Goal: Find specific page/section: Find specific page/section

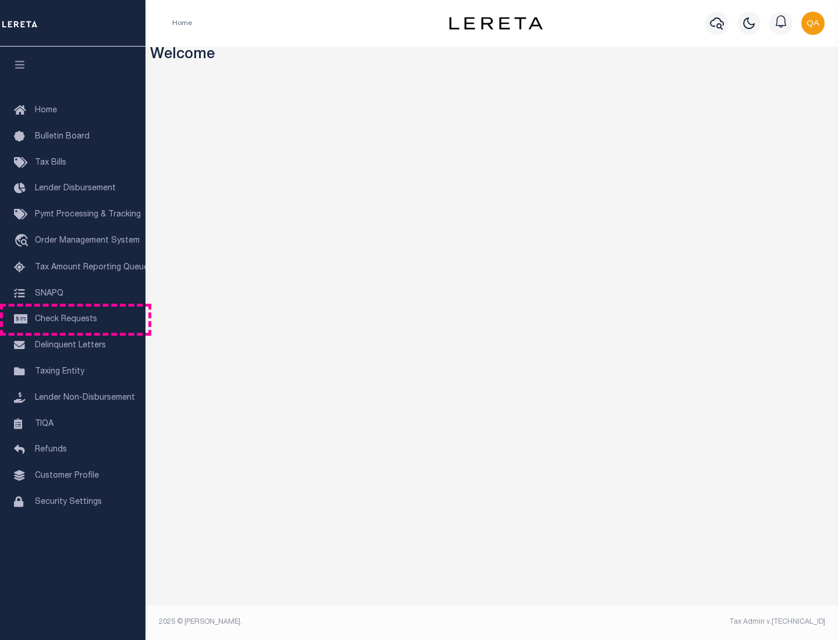
click at [73, 319] on span "Check Requests" at bounding box center [66, 319] width 62 height 8
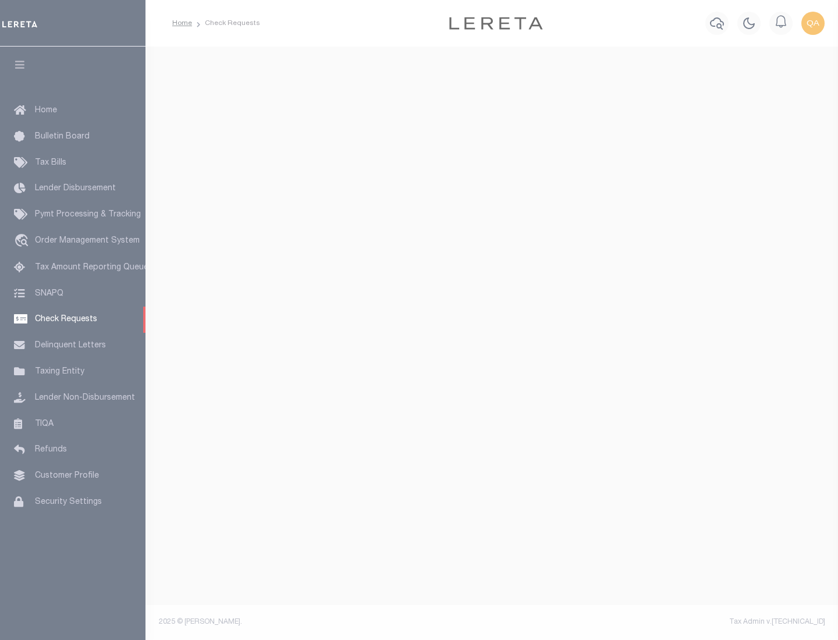
select select "50"
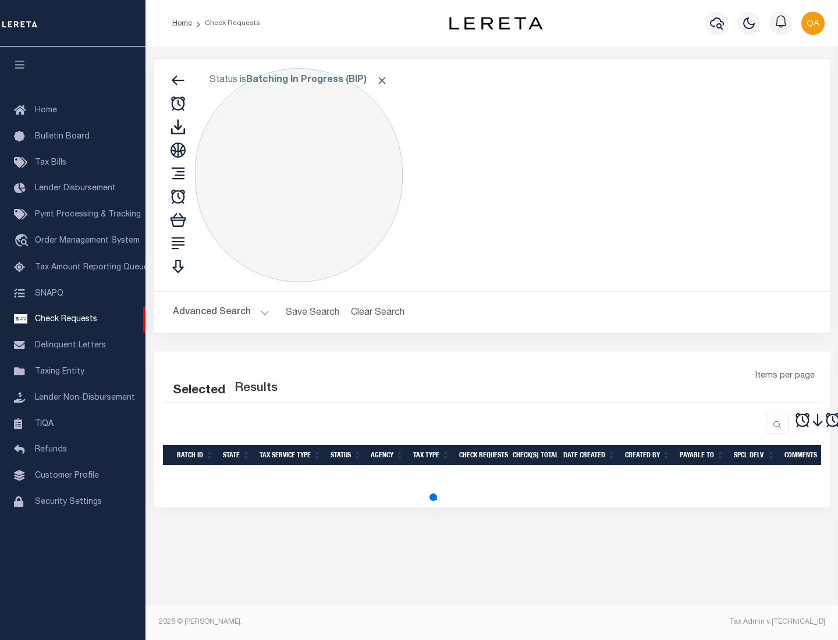
select select "50"
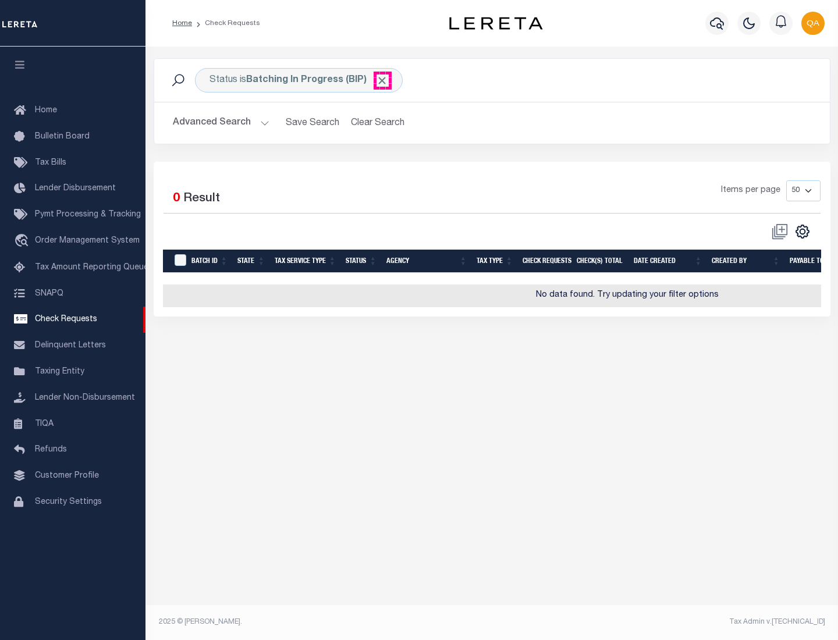
click at [382, 80] on span "Click to Remove" at bounding box center [382, 80] width 12 height 12
